Goal: Information Seeking & Learning: Learn about a topic

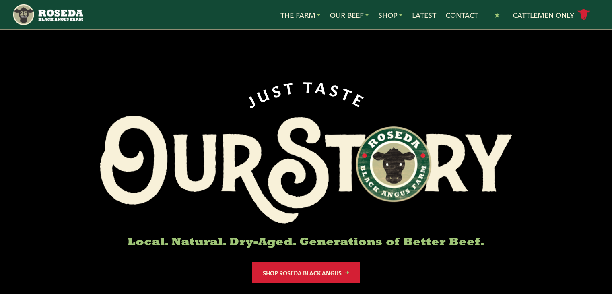
scroll to position [121, 0]
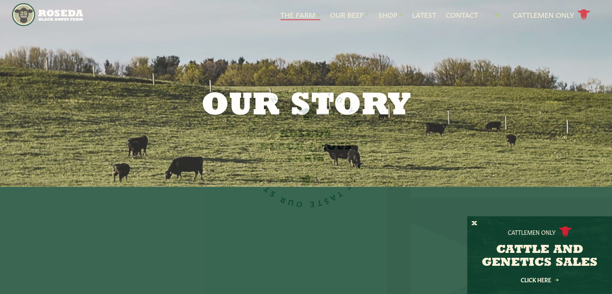
click at [468, 217] on div "Cattlemen Only CATTLE AND GENETICS SALES Click Here" at bounding box center [539, 255] width 145 height 78
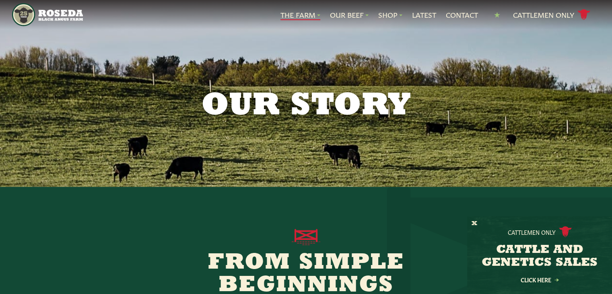
click at [482, 224] on div "Cattlemen Only CATTLE AND GENETICS SALES Click Here" at bounding box center [539, 255] width 145 height 78
click at [479, 222] on div "Cattlemen Only CATTLE AND GENETICS SALES Click Here" at bounding box center [539, 255] width 145 height 78
click at [542, 280] on link "Click Here" at bounding box center [539, 279] width 72 height 5
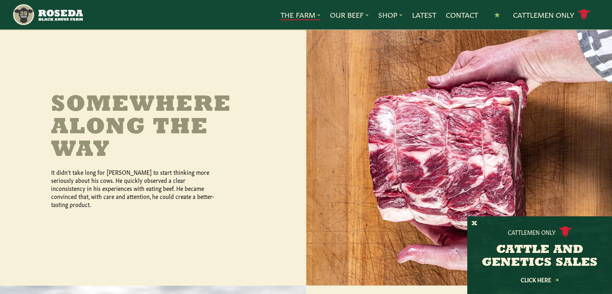
scroll to position [362, 0]
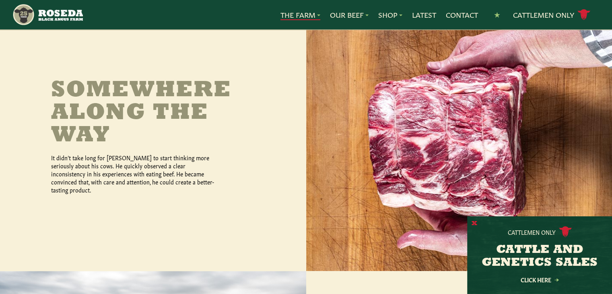
click at [473, 222] on button "X" at bounding box center [474, 223] width 6 height 8
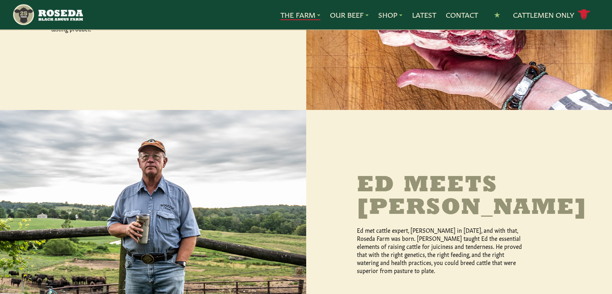
scroll to position [603, 0]
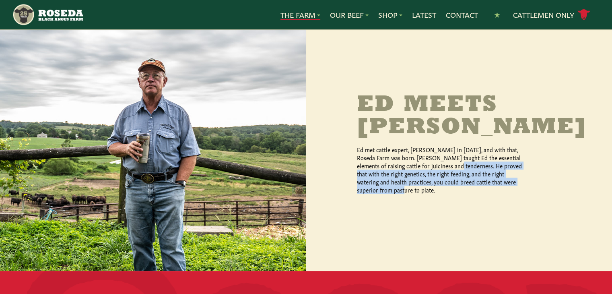
drag, startPoint x: 445, startPoint y: 150, endPoint x: 532, endPoint y: 174, distance: 90.7
click at [531, 171] on div "Ed Meets [PERSON_NAME] met cattle expert, [PERSON_NAME] in [DATE], and with tha…" at bounding box center [459, 144] width 204 height 100
click at [482, 173] on p "Ed met cattle expert, [PERSON_NAME] in [DATE], and with that, Roseda Farm was b…" at bounding box center [441, 169] width 169 height 48
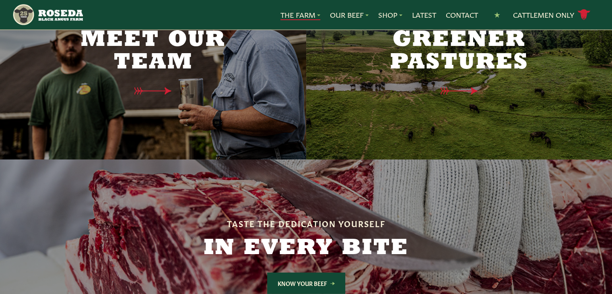
scroll to position [2011, 0]
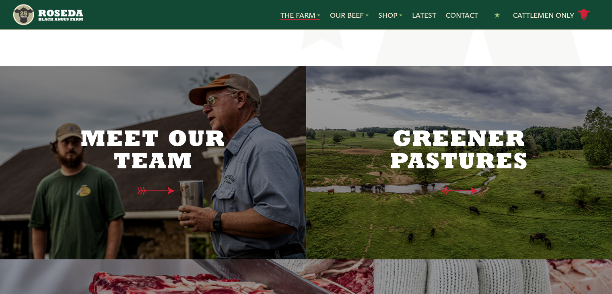
click at [161, 158] on div "Meet Our Team" at bounding box center [152, 163] width 169 height 132
click at [167, 160] on div "Meet Our Team" at bounding box center [152, 163] width 169 height 132
click at [157, 129] on h2 "Meet Our Team" at bounding box center [152, 151] width 169 height 45
click at [152, 187] on icon at bounding box center [159, 191] width 58 height 8
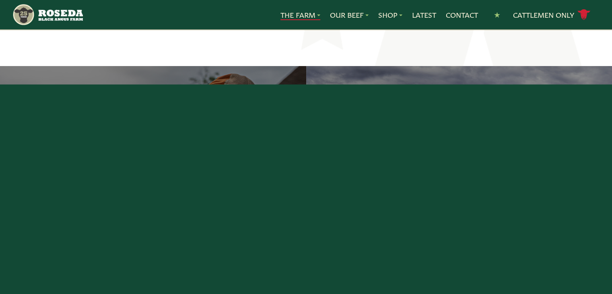
click at [254, 164] on div at bounding box center [153, 162] width 306 height 193
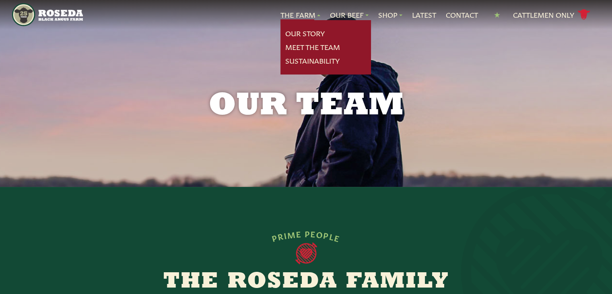
click at [297, 11] on link "The Farm" at bounding box center [300, 15] width 40 height 10
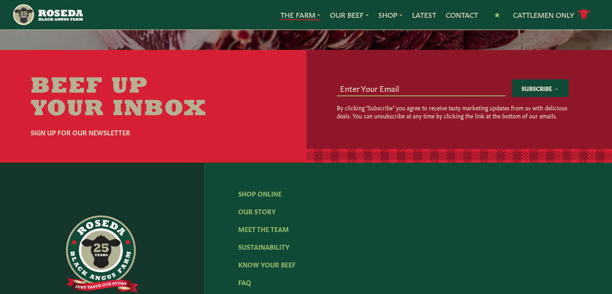
scroll to position [2613, 0]
